Goal: Task Accomplishment & Management: Manage account settings

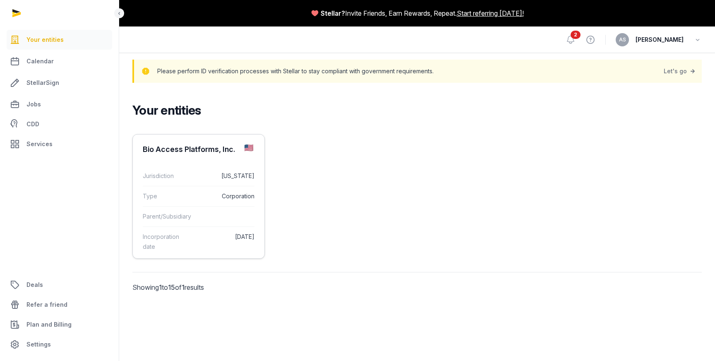
click at [214, 146] on div "Bio Access Platforms, Inc." at bounding box center [189, 149] width 93 height 10
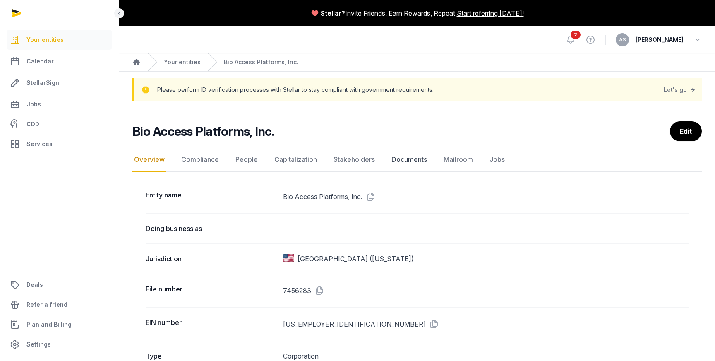
click at [412, 158] on link "Documents" at bounding box center [409, 160] width 39 height 24
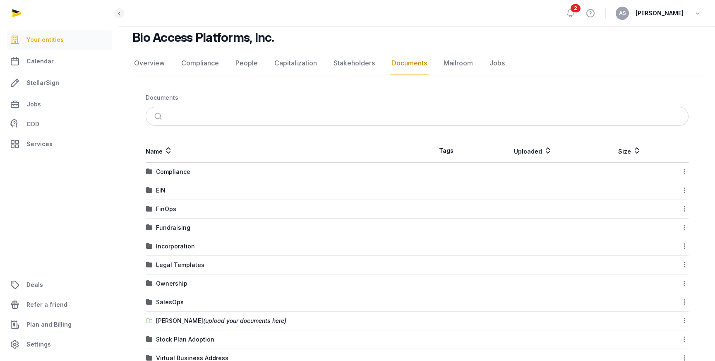
scroll to position [83, 0]
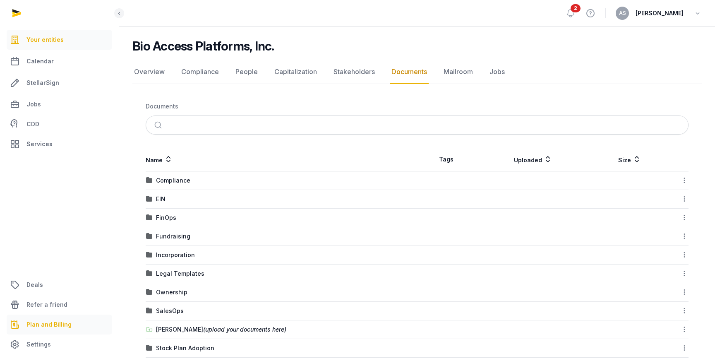
click at [46, 325] on span "Plan and Billing" at bounding box center [48, 324] width 45 height 10
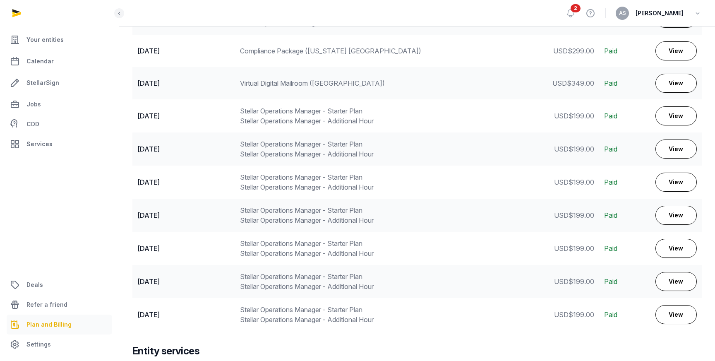
scroll to position [627, 0]
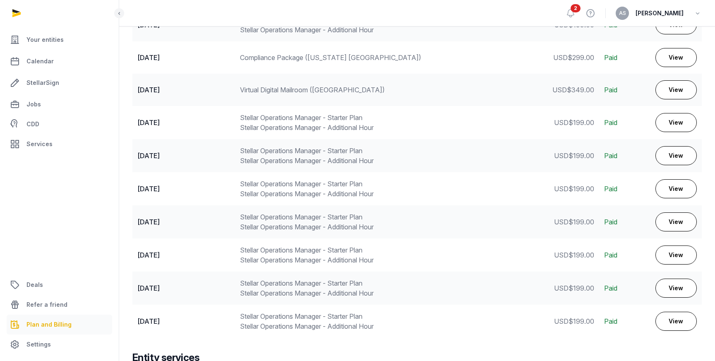
click at [353, 156] on div "Stellar Operations Manager - Starter Plan Stellar Operations Manager - Addition…" at bounding box center [389, 156] width 298 height 20
click at [348, 122] on div "Stellar Operations Manager - Starter Plan Stellar Operations Manager - Addition…" at bounding box center [389, 123] width 298 height 20
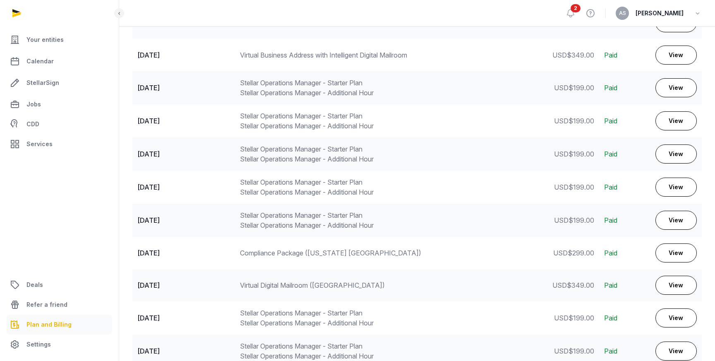
scroll to position [427, 0]
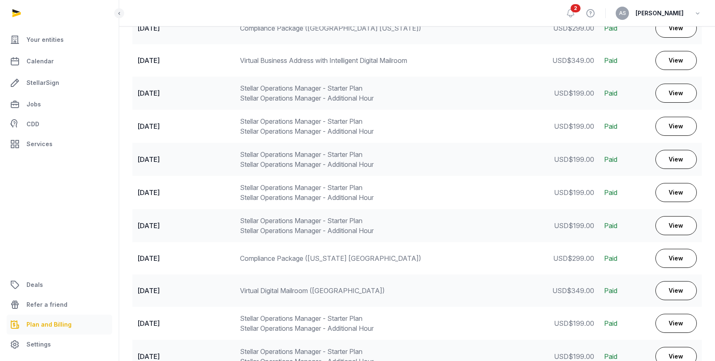
click at [298, 228] on div "Stellar Operations Manager - Starter Plan Stellar Operations Manager - Addition…" at bounding box center [389, 226] width 298 height 20
click at [296, 194] on div "Stellar Operations Manager - Starter Plan Stellar Operations Manager - Addition…" at bounding box center [389, 192] width 298 height 20
click at [291, 157] on div "Stellar Operations Manager - Starter Plan Stellar Operations Manager - Addition…" at bounding box center [389, 159] width 298 height 20
click at [292, 127] on div "Stellar Operations Manager - Starter Plan Stellar Operations Manager - Addition…" at bounding box center [389, 126] width 298 height 20
click at [290, 99] on div "Stellar Operations Manager - Starter Plan Stellar Operations Manager - Addition…" at bounding box center [389, 93] width 298 height 20
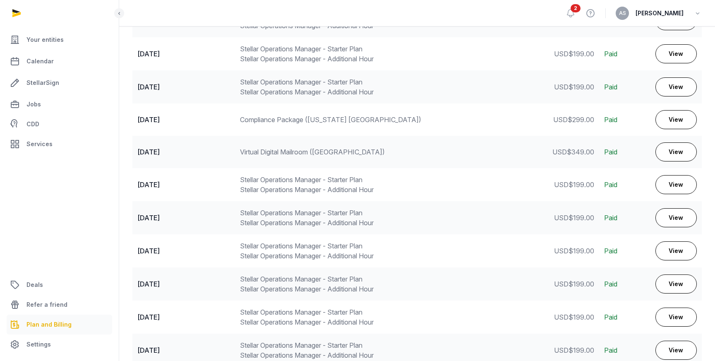
scroll to position [566, 0]
drag, startPoint x: 358, startPoint y: 120, endPoint x: 241, endPoint y: 118, distance: 116.7
click at [241, 118] on div "Compliance Package ([US_STATE] [GEOGRAPHIC_DATA])" at bounding box center [389, 119] width 298 height 10
copy div "Compliance Package ([US_STATE] [GEOGRAPHIC_DATA])"
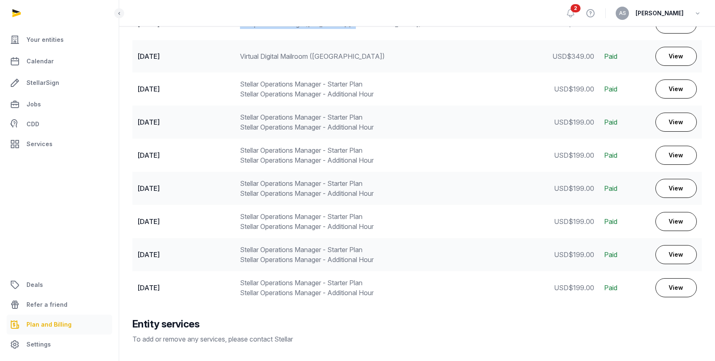
scroll to position [660, 0]
drag, startPoint x: 367, startPoint y: 185, endPoint x: 240, endPoint y: 186, distance: 127.0
click at [240, 186] on div "Stellar Operations Manager - Starter Plan Stellar Operations Manager - Addition…" at bounding box center [389, 189] width 298 height 20
copy div "Stellar Operations Manager - Starter Plan"
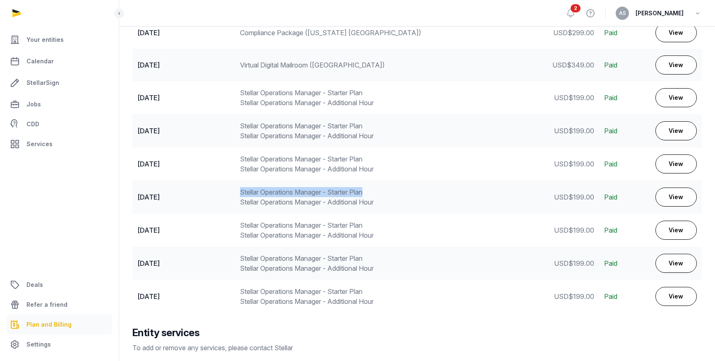
scroll to position [646, 0]
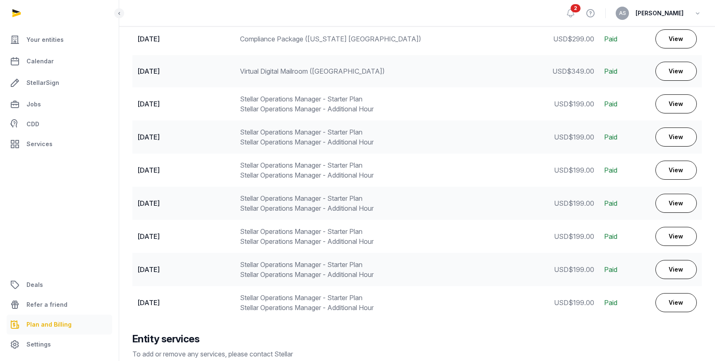
click at [280, 238] on div "Stellar Operations Manager - Starter Plan Stellar Operations Manager - Addition…" at bounding box center [389, 236] width 298 height 20
click at [259, 202] on div "Stellar Operations Manager - Starter Plan Stellar Operations Manager - Addition…" at bounding box center [389, 203] width 298 height 20
click at [261, 172] on div "Stellar Operations Manager - Starter Plan Stellar Operations Manager - Addition…" at bounding box center [389, 170] width 298 height 20
click at [260, 134] on div "Stellar Operations Manager - Starter Plan Stellar Operations Manager - Addition…" at bounding box center [389, 137] width 298 height 20
click at [264, 104] on div "Stellar Operations Manager - Starter Plan Stellar Operations Manager - Addition…" at bounding box center [389, 104] width 298 height 20
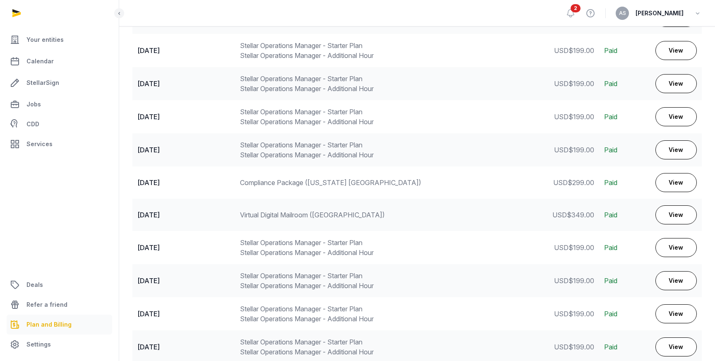
scroll to position [499, 0]
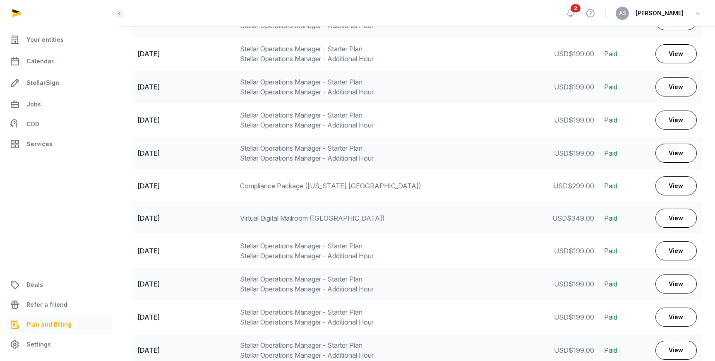
click at [263, 151] on div "Stellar Operations Manager - Starter Plan Stellar Operations Manager - Addition…" at bounding box center [389, 153] width 298 height 20
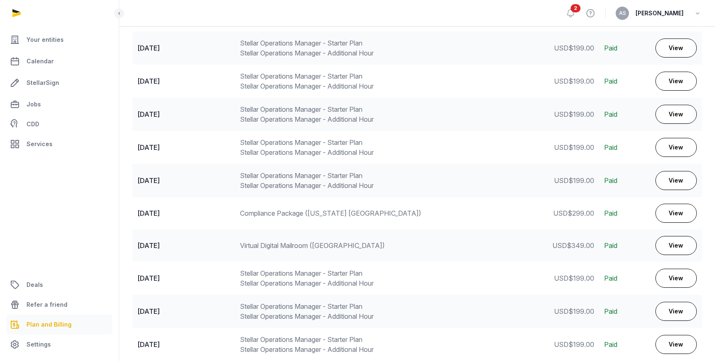
scroll to position [457, 0]
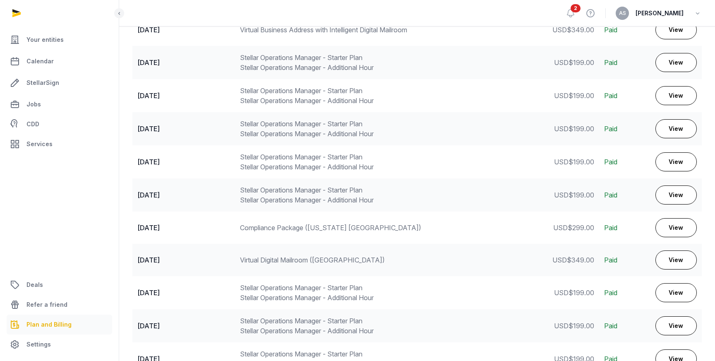
click at [270, 159] on div "Stellar Operations Manager - Starter Plan Stellar Operations Manager - Addition…" at bounding box center [389, 162] width 298 height 20
click at [273, 121] on div "Stellar Operations Manager - Starter Plan Stellar Operations Manager - Addition…" at bounding box center [389, 129] width 298 height 20
click at [269, 98] on div "Stellar Operations Manager - Starter Plan Stellar Operations Manager - Addition…" at bounding box center [389, 96] width 298 height 20
click at [269, 65] on div "Stellar Operations Manager - Starter Plan Stellar Operations Manager - Addition…" at bounding box center [389, 63] width 298 height 20
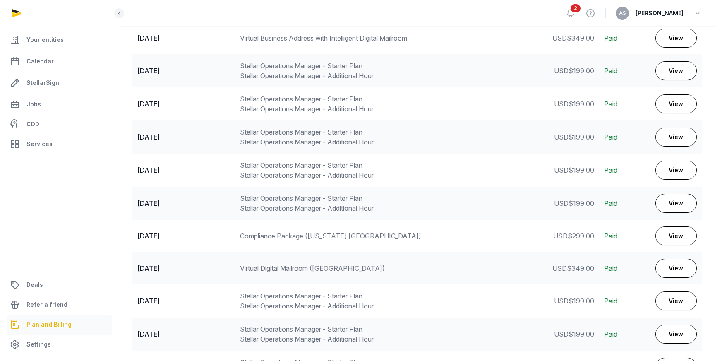
scroll to position [450, 0]
drag, startPoint x: 358, startPoint y: 234, endPoint x: 240, endPoint y: 237, distance: 118.0
click at [240, 237] on td "Compliance Package ([US_STATE] [GEOGRAPHIC_DATA])" at bounding box center [389, 235] width 308 height 32
copy div "Compliance Package ([US_STATE] [GEOGRAPHIC_DATA])"
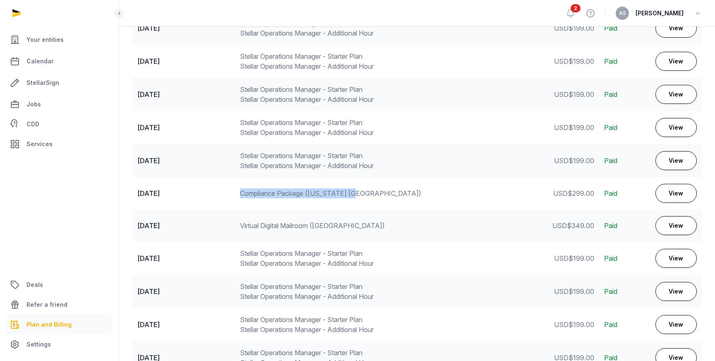
scroll to position [518, 0]
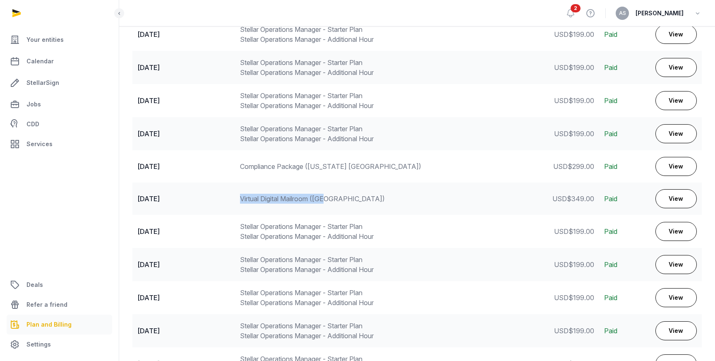
drag, startPoint x: 328, startPoint y: 197, endPoint x: 240, endPoint y: 200, distance: 87.8
click at [240, 200] on div "Virtual Digital Mailroom ([GEOGRAPHIC_DATA])" at bounding box center [389, 199] width 298 height 10
copy div "Virtual Digital Mailroom ([GEOGRAPHIC_DATA])"
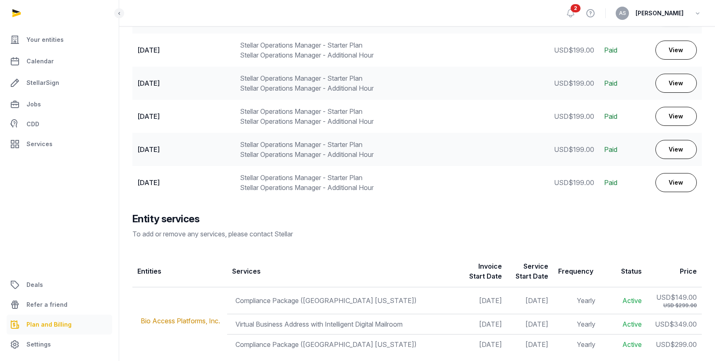
scroll to position [792, 0]
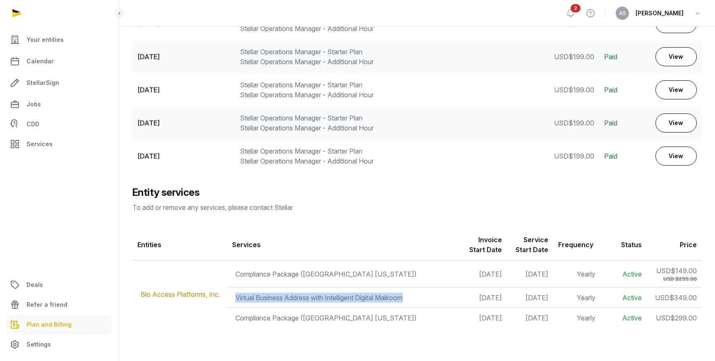
drag, startPoint x: 411, startPoint y: 296, endPoint x: 235, endPoint y: 301, distance: 176.3
click at [235, 301] on td "Virtual Business Address with Intelligent Digital Mailroom" at bounding box center [343, 298] width 233 height 20
copy td "Virtual Business Address with Intelligent Digital Mailroom"
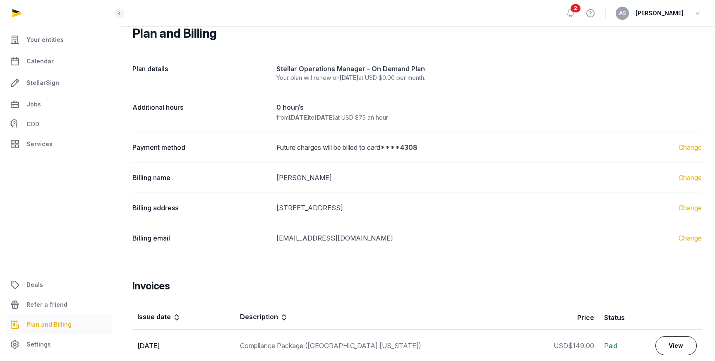
scroll to position [0, 0]
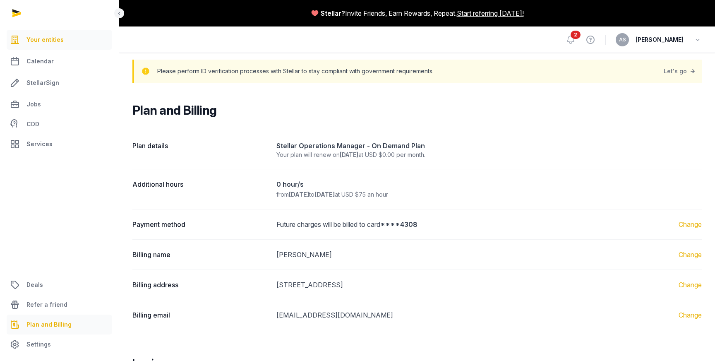
click at [49, 43] on span "Your entities" at bounding box center [44, 40] width 37 height 10
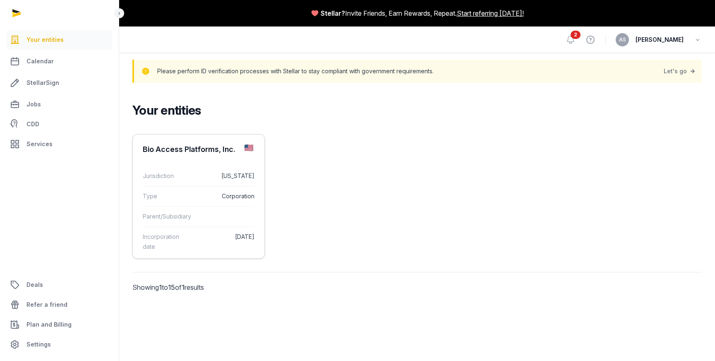
click at [182, 154] on div "Bio Access Platforms, Inc." at bounding box center [199, 149] width 132 height 30
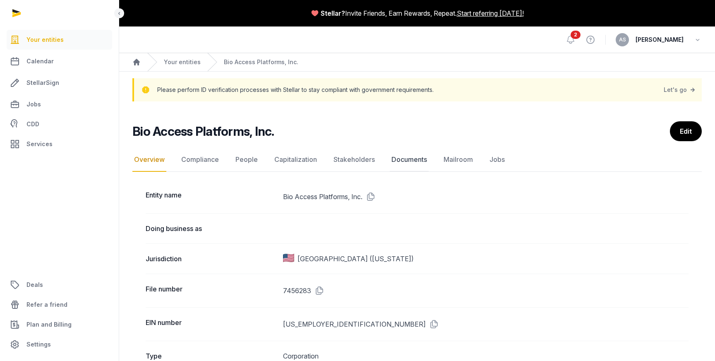
click at [403, 159] on link "Documents" at bounding box center [409, 160] width 39 height 24
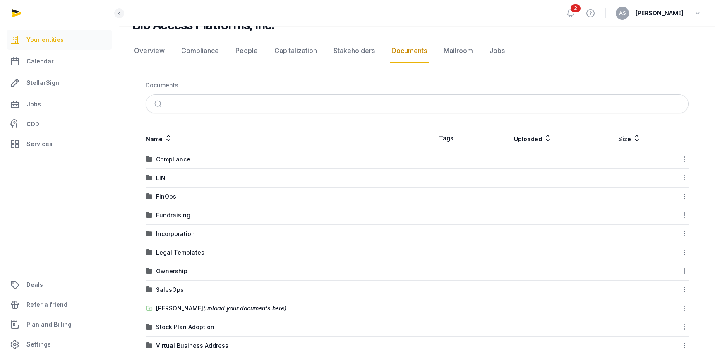
scroll to position [114, 0]
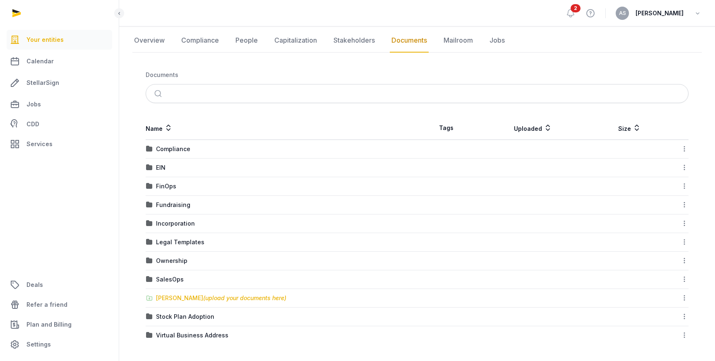
click at [181, 298] on div "[PERSON_NAME] (upload your documents here)" at bounding box center [221, 298] width 130 height 8
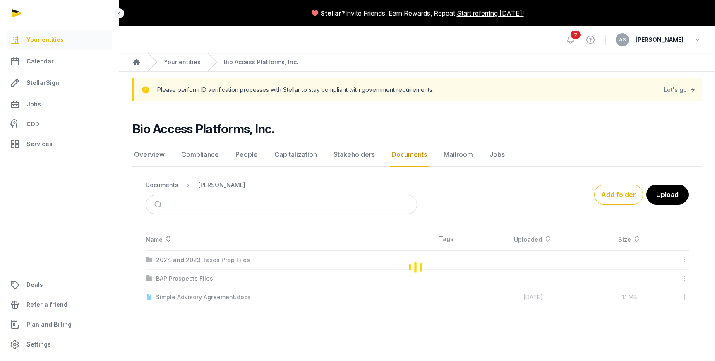
click at [181, 298] on div "Name Tags Uploaded Size 2024 and 2023 Taxes Prep Files Download Folder Copy lin…" at bounding box center [416, 266] width 569 height 79
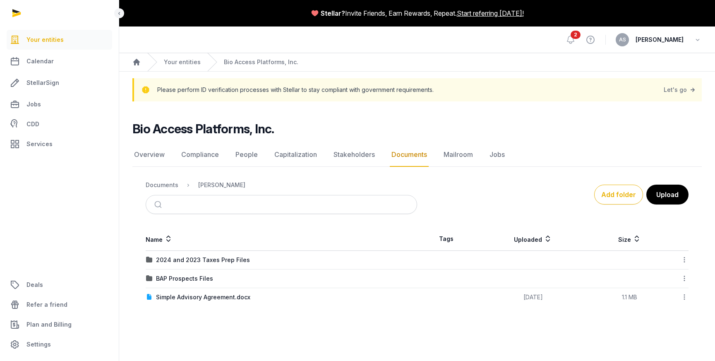
click at [208, 314] on main "Bio Access Platforms, Inc. Documents Overview Compliance People Capitalization …" at bounding box center [417, 211] width 596 height 221
click at [211, 261] on div "2024 and 2023 Taxes Prep Files" at bounding box center [203, 260] width 94 height 8
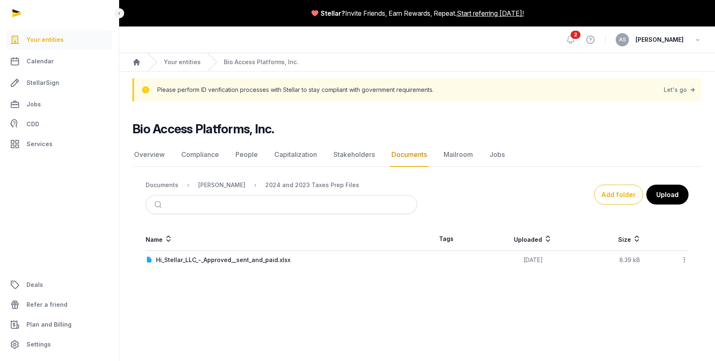
click at [208, 286] on main "Stellar? Invite Friends, Earn Rewards, Repeat. Start referring [DATE]! Open sid…" at bounding box center [357, 180] width 715 height 361
click at [663, 199] on button "Upload" at bounding box center [666, 194] width 43 height 21
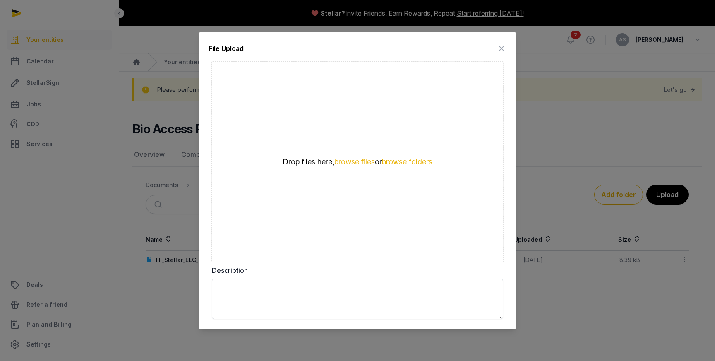
click at [354, 162] on button "browse files" at bounding box center [354, 162] width 41 height 8
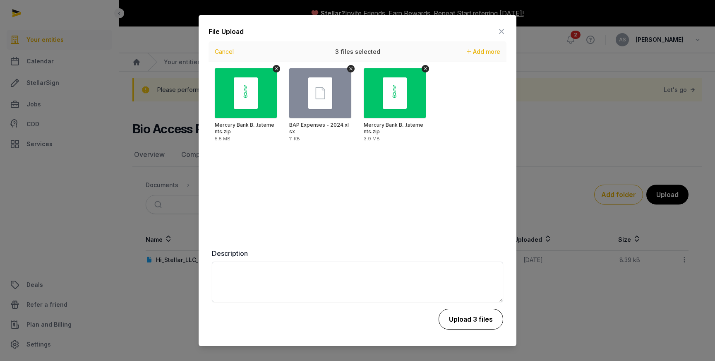
click at [464, 320] on button "Upload 3 files" at bounding box center [471, 319] width 65 height 21
